Goal: Contribute content

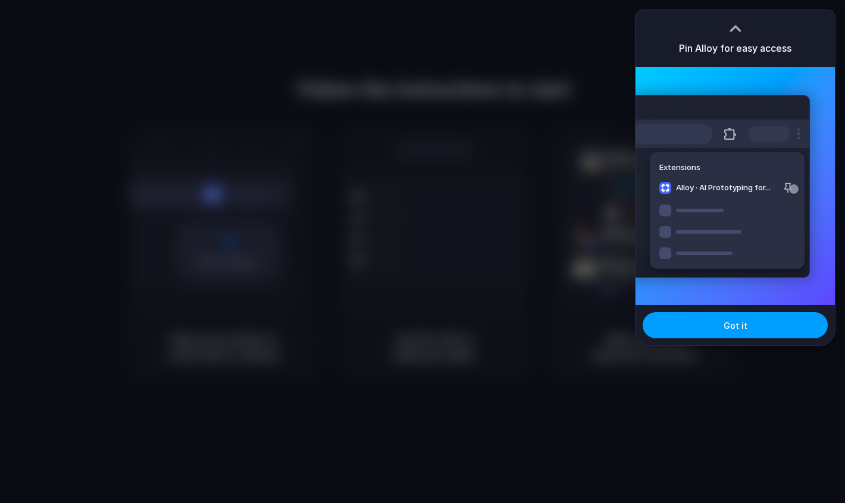
click at [730, 328] on span "Got it" at bounding box center [736, 326] width 24 height 12
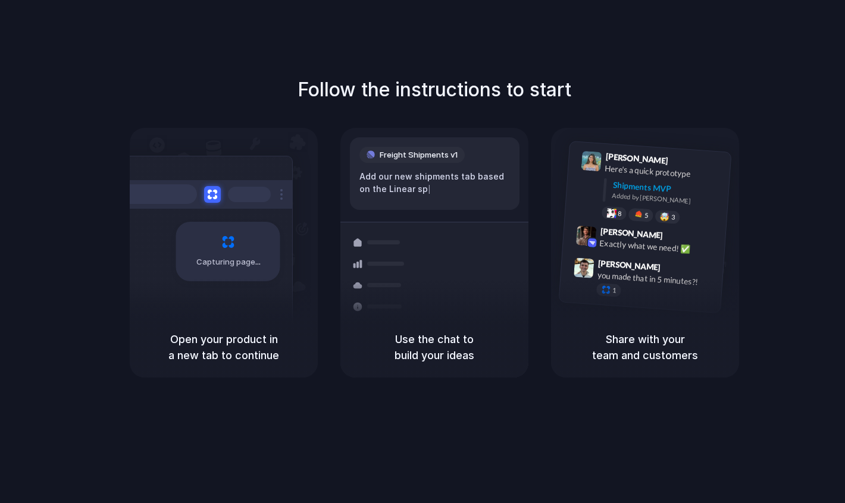
click at [40, 234] on div "Follow the instructions to start Capturing page Open your product in a new tab …" at bounding box center [434, 227] width 845 height 302
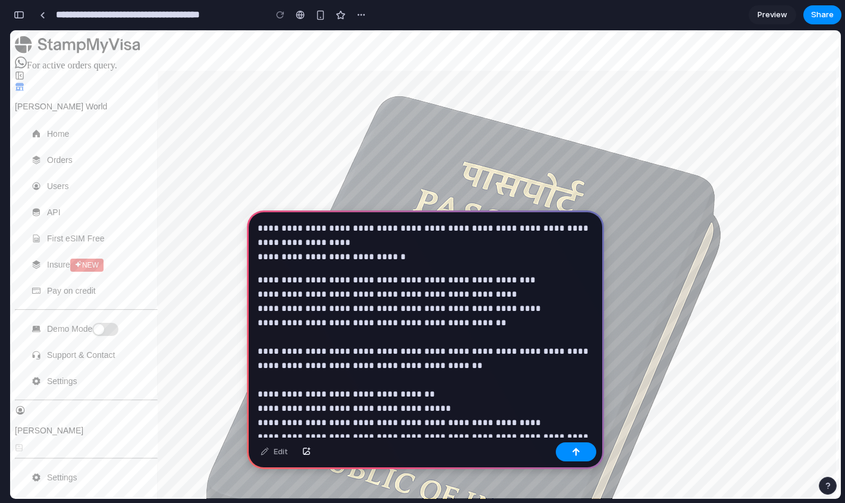
click at [259, 291] on strong "**********" at bounding box center [424, 387] width 333 height 223
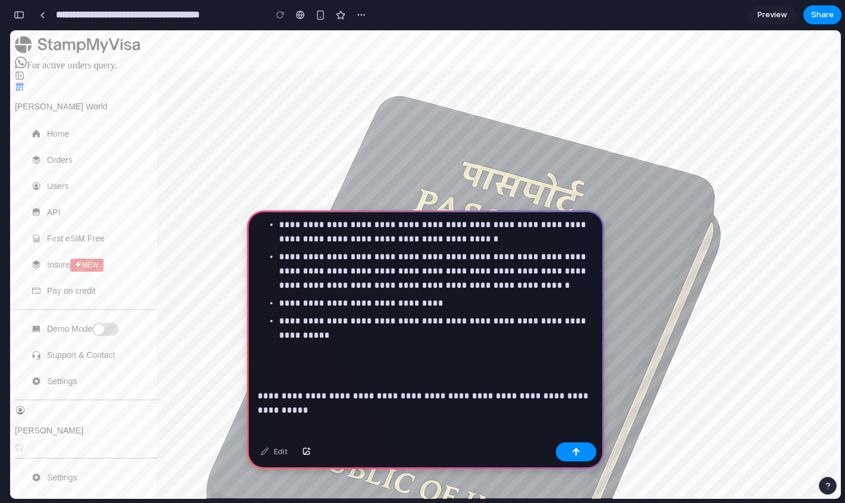
scroll to position [459, 0]
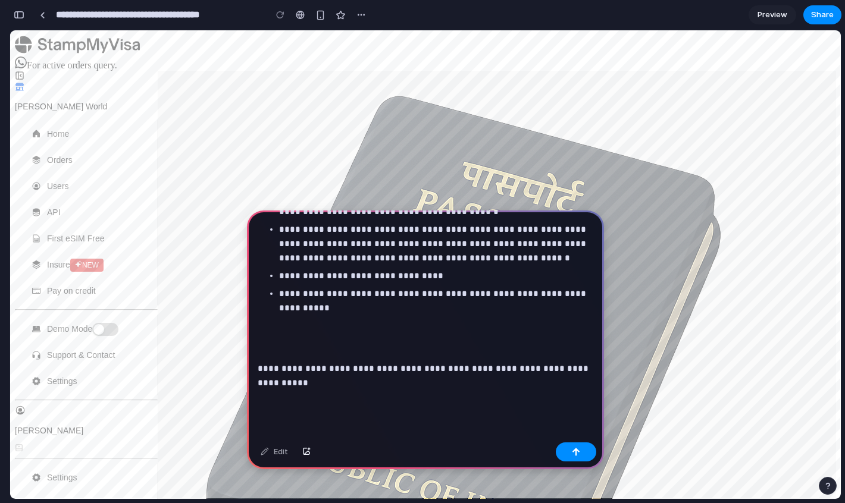
click at [307, 399] on p at bounding box center [426, 413] width 336 height 29
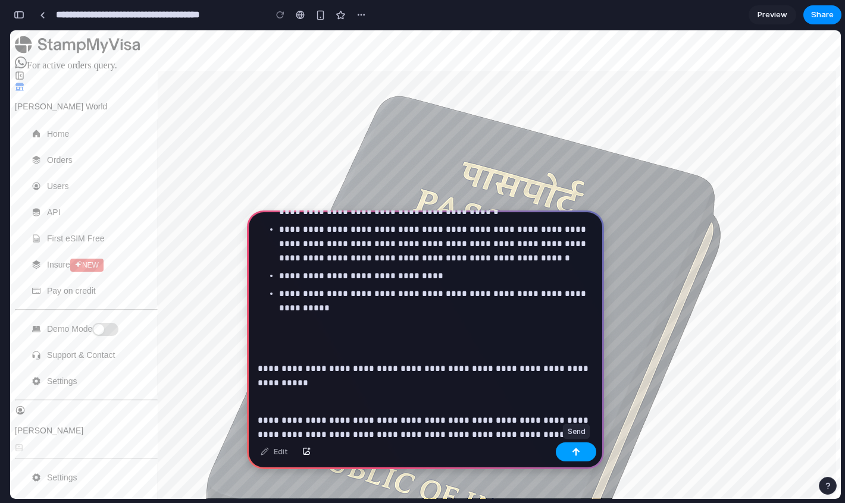
click at [573, 451] on div "button" at bounding box center [576, 452] width 8 height 8
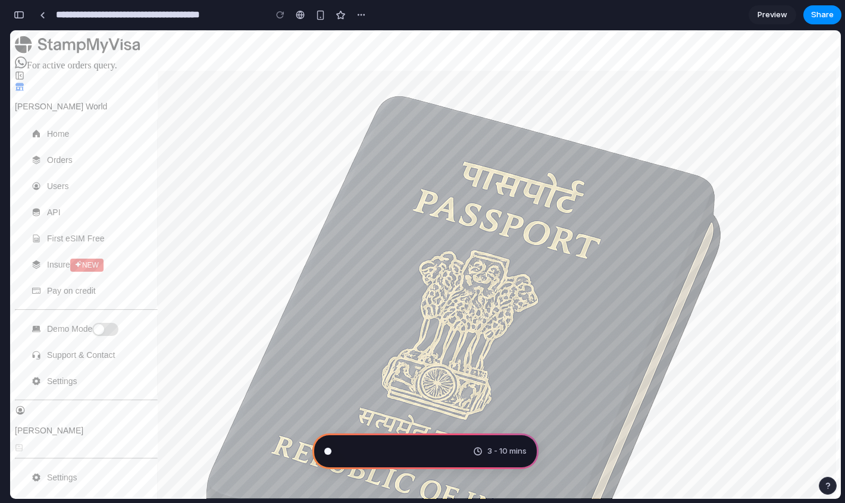
scroll to position [504, 0]
type input "**********"
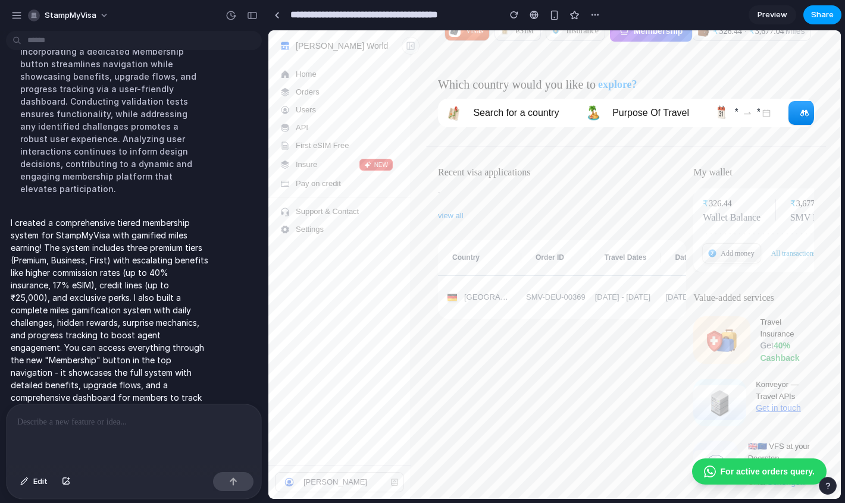
scroll to position [0, 0]
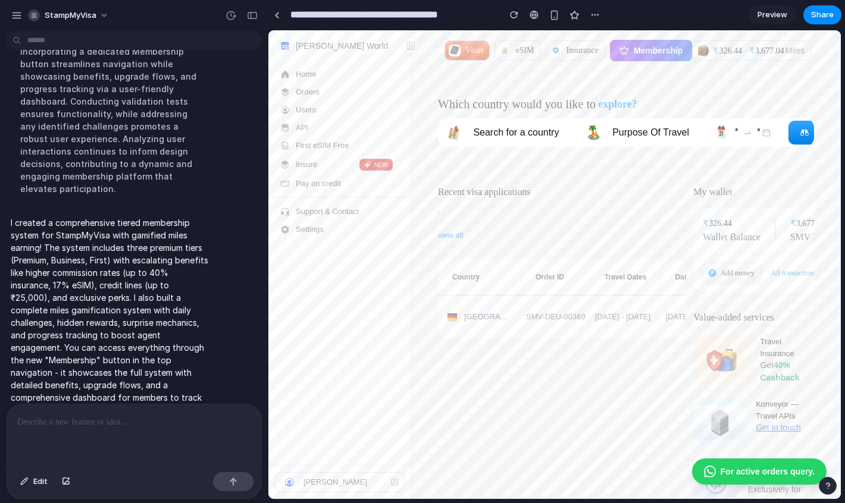
click at [767, 14] on span "Preview" at bounding box center [773, 15] width 30 height 12
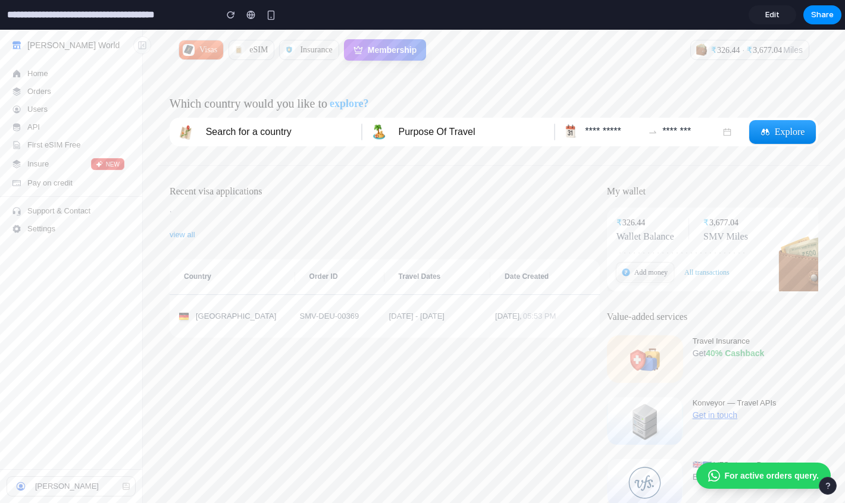
click at [390, 52] on button "Membership" at bounding box center [385, 49] width 82 height 21
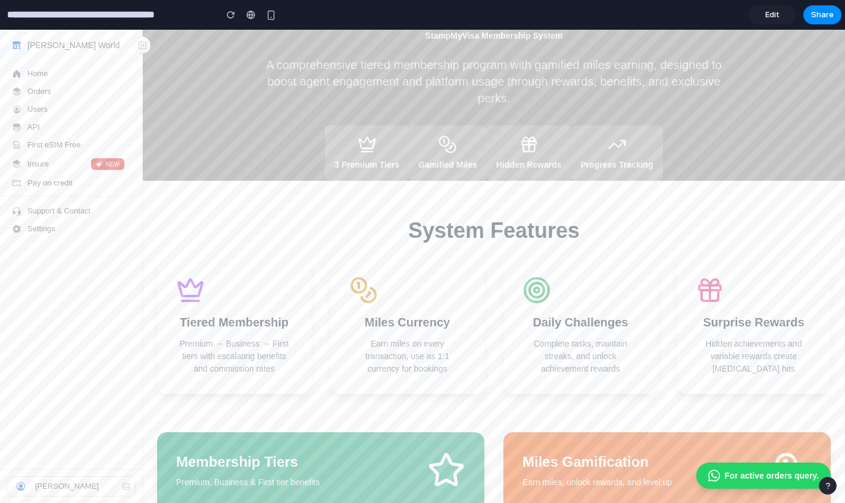
click at [775, 15] on span "Edit" at bounding box center [772, 15] width 14 height 12
